Goal: Information Seeking & Learning: Learn about a topic

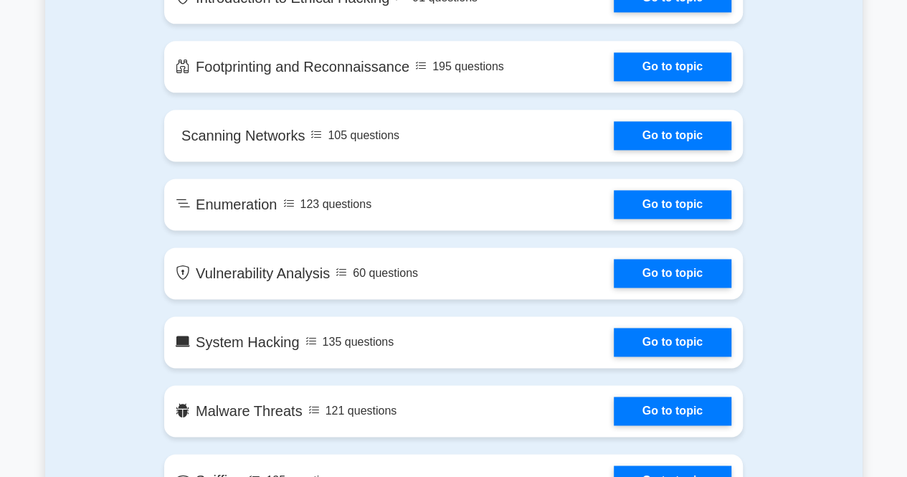
scroll to position [896, 0]
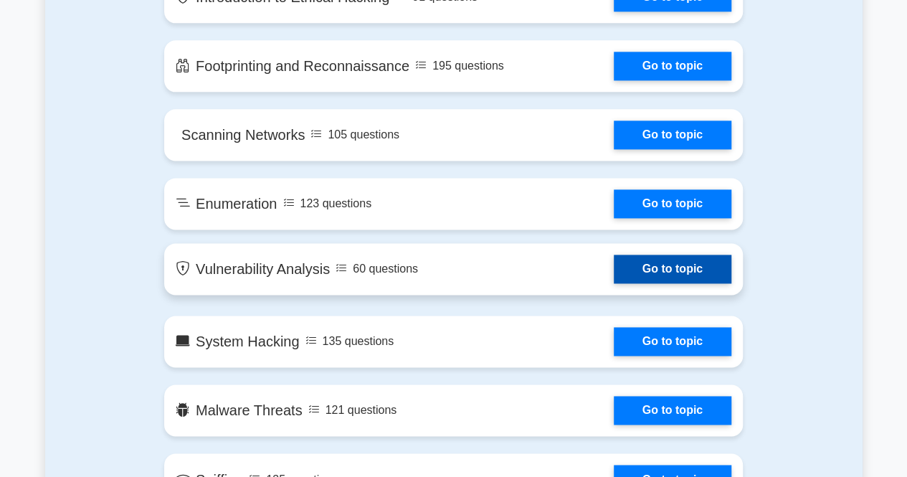
click at [713, 260] on link "Go to topic" at bounding box center [673, 269] width 118 height 29
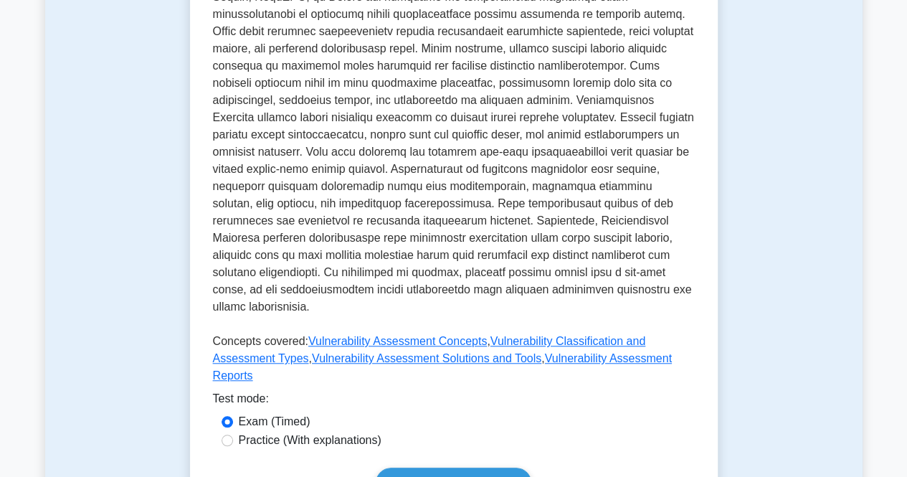
scroll to position [551, 0]
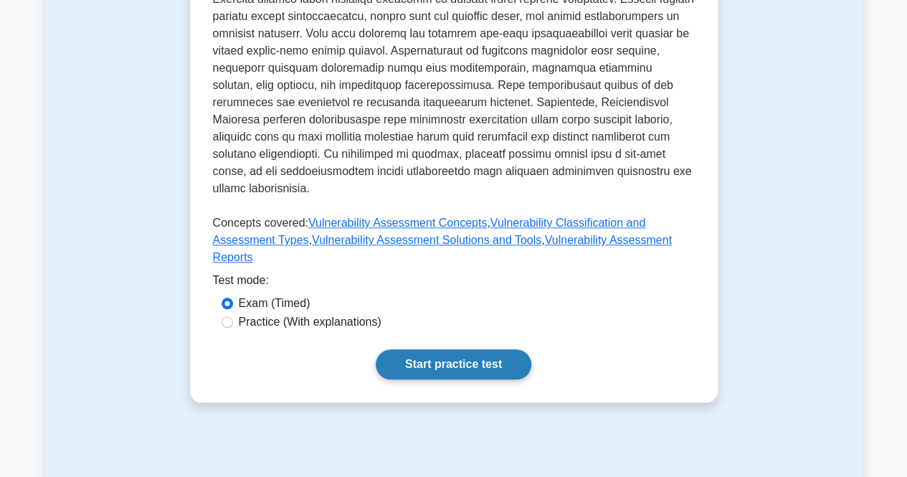
click at [493, 349] on link "Start practice test" at bounding box center [454, 364] width 156 height 30
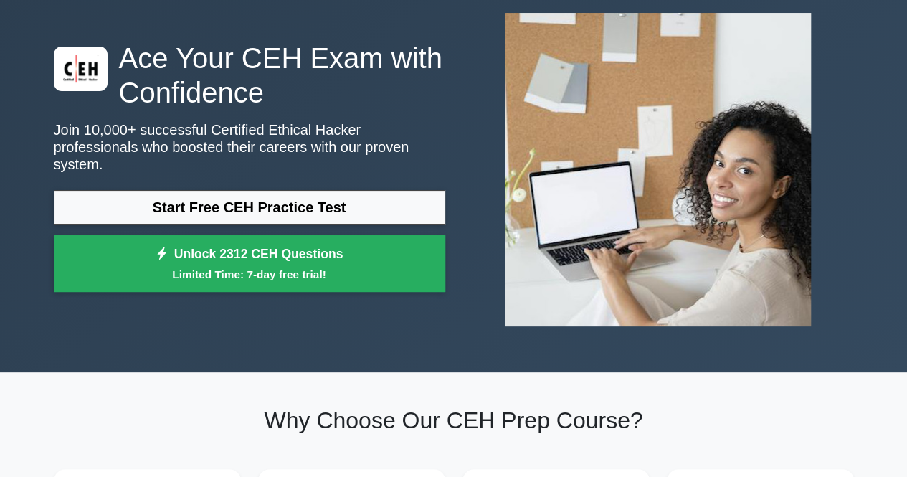
scroll to position [78, 0]
